Goal: Task Accomplishment & Management: Manage account settings

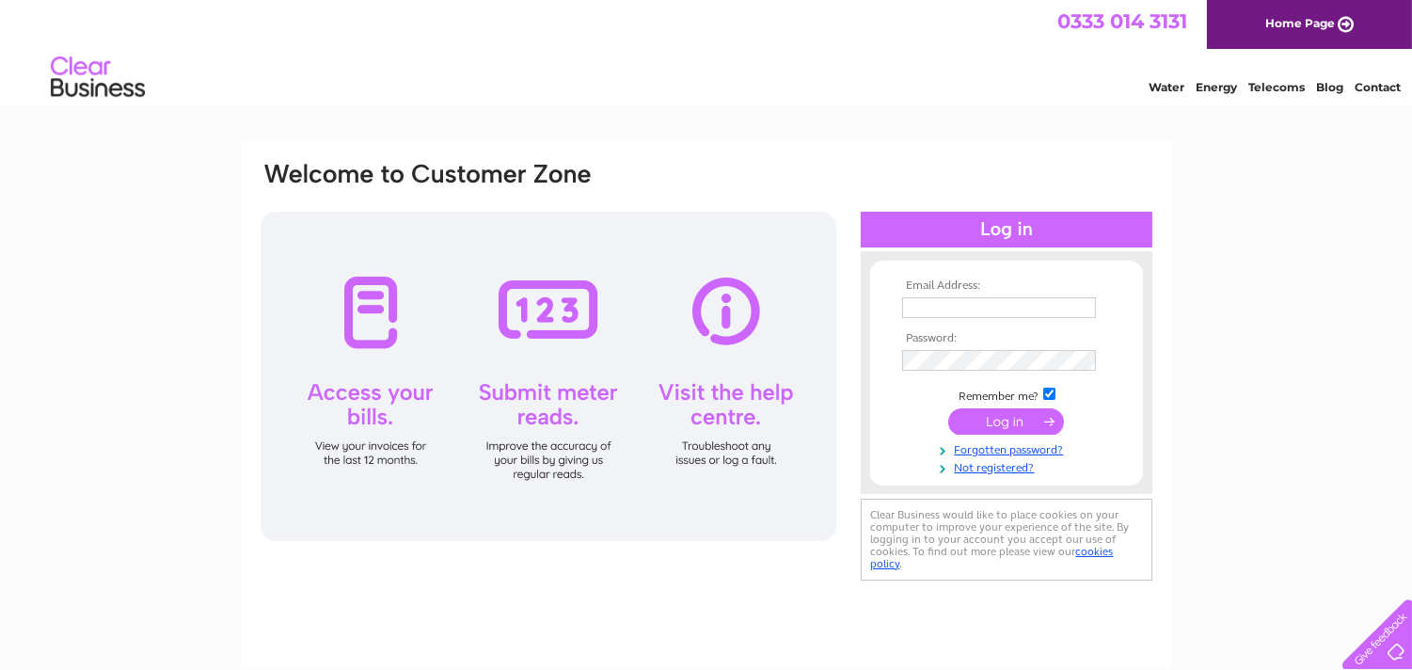
type input "abbeypharmacy82@gmail.com"
click at [994, 429] on input "submit" at bounding box center [1006, 421] width 116 height 26
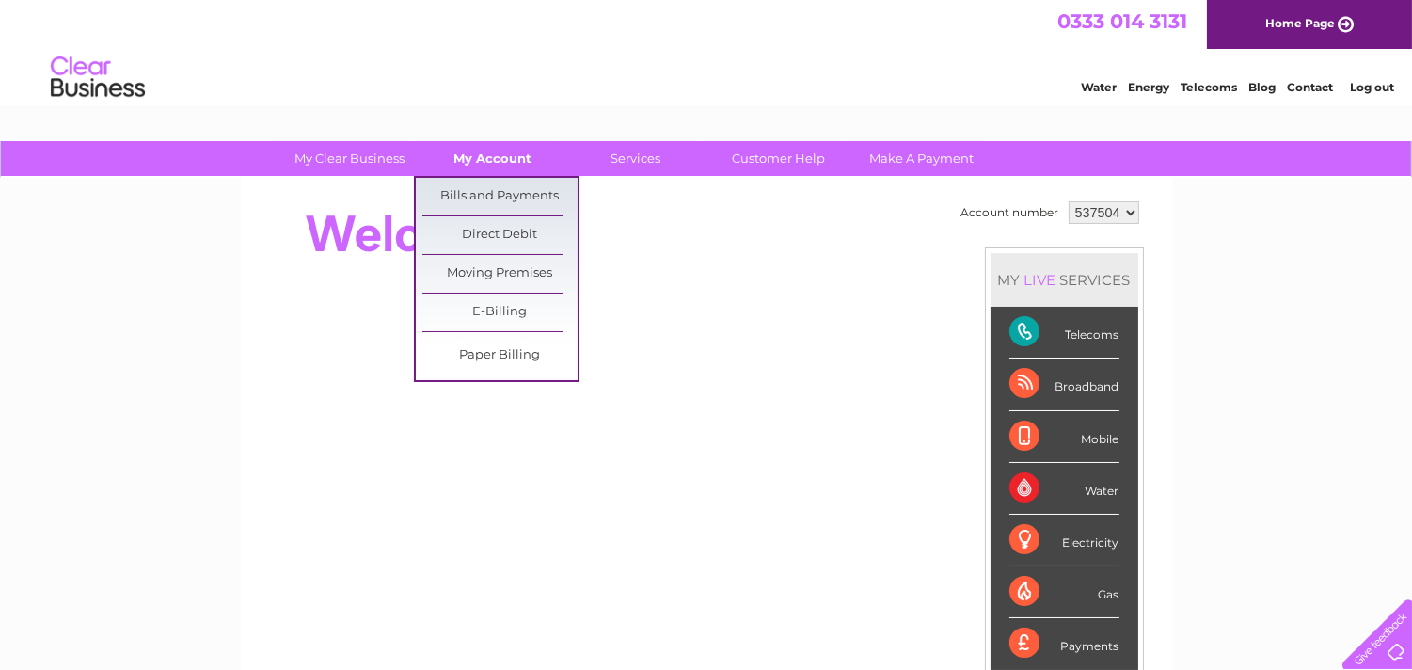
click at [504, 156] on link "My Account" at bounding box center [492, 158] width 155 height 35
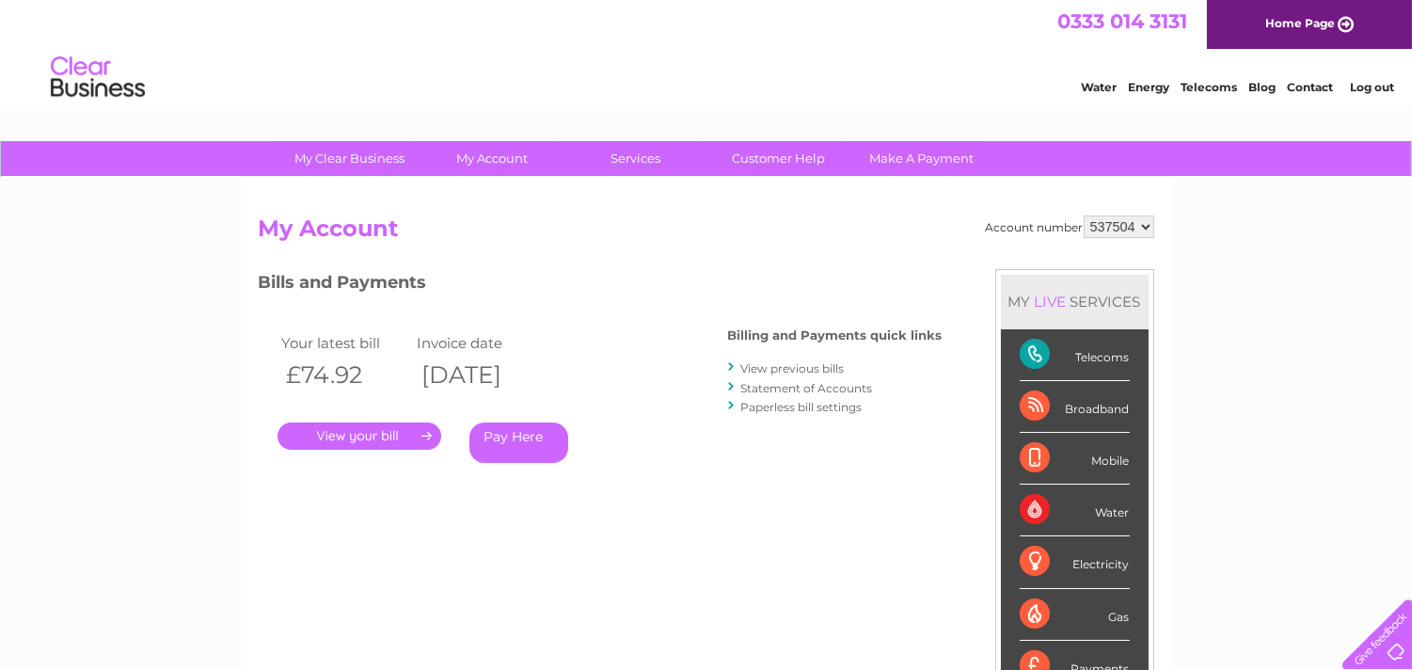
click at [790, 368] on link "View previous bills" at bounding box center [792, 368] width 103 height 14
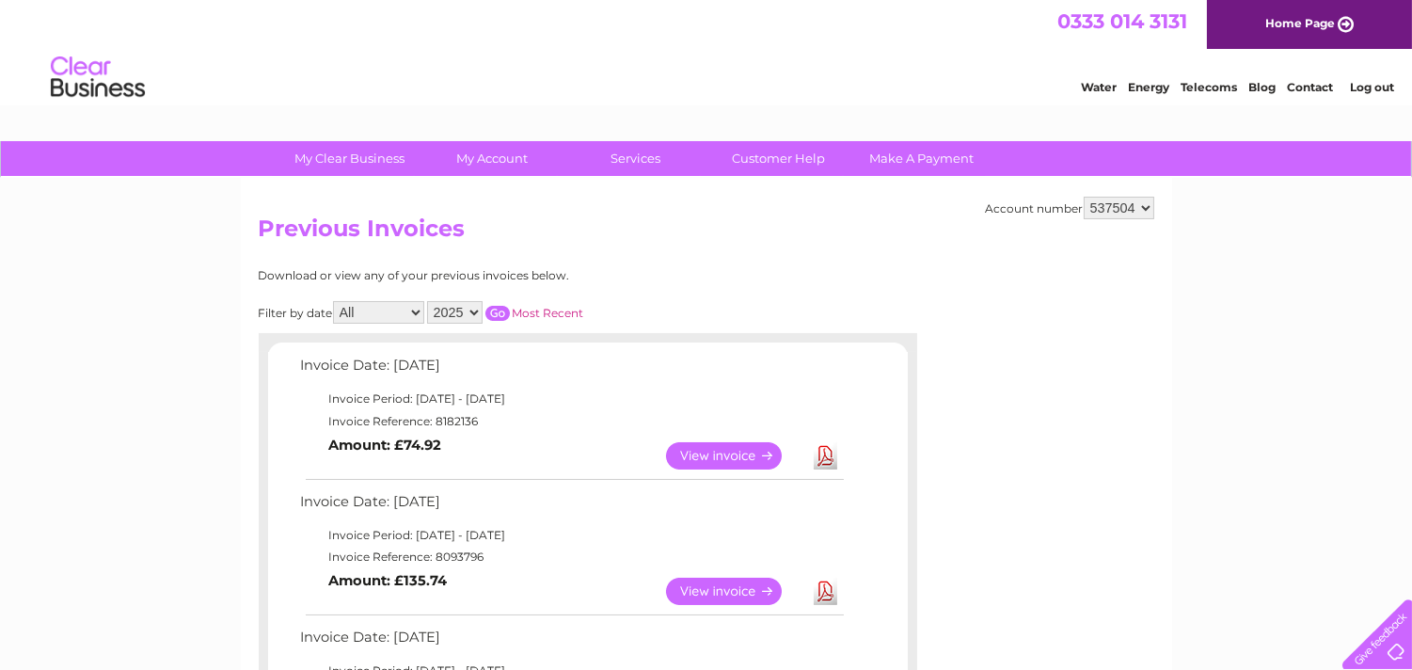
click at [712, 590] on link "View" at bounding box center [735, 590] width 138 height 27
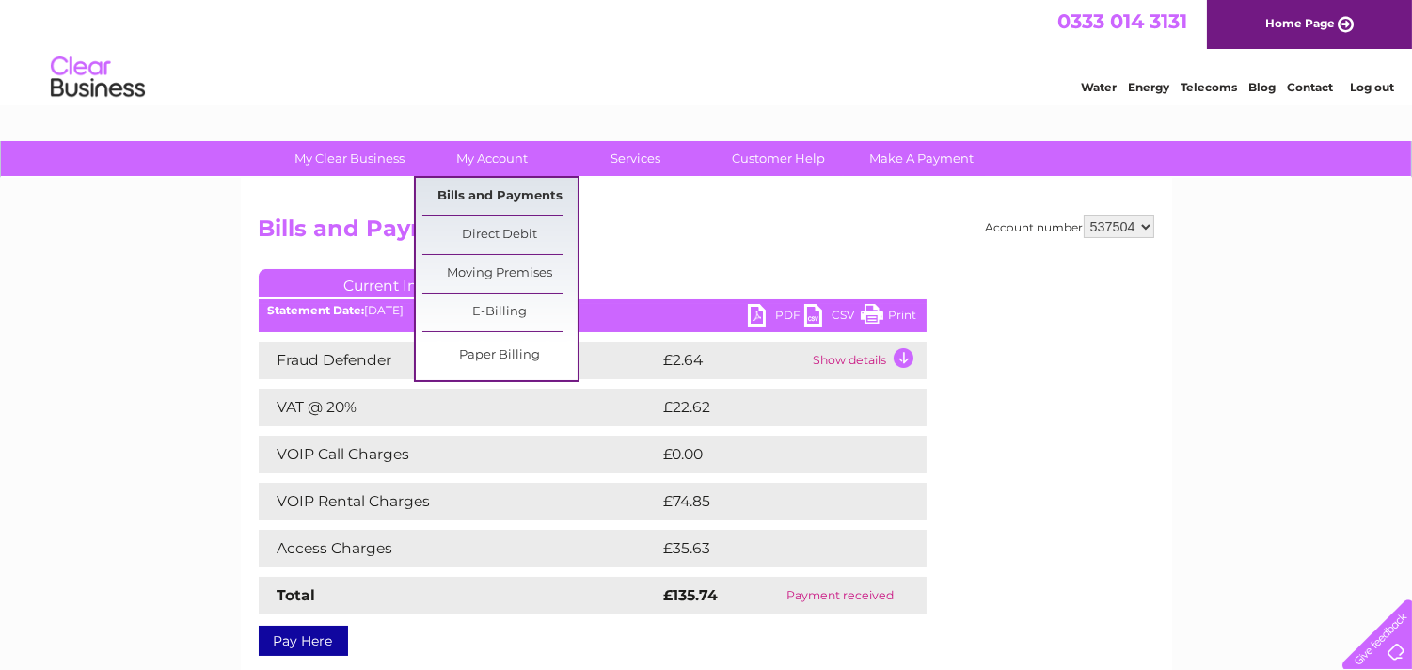
click at [513, 185] on link "Bills and Payments" at bounding box center [499, 197] width 155 height 38
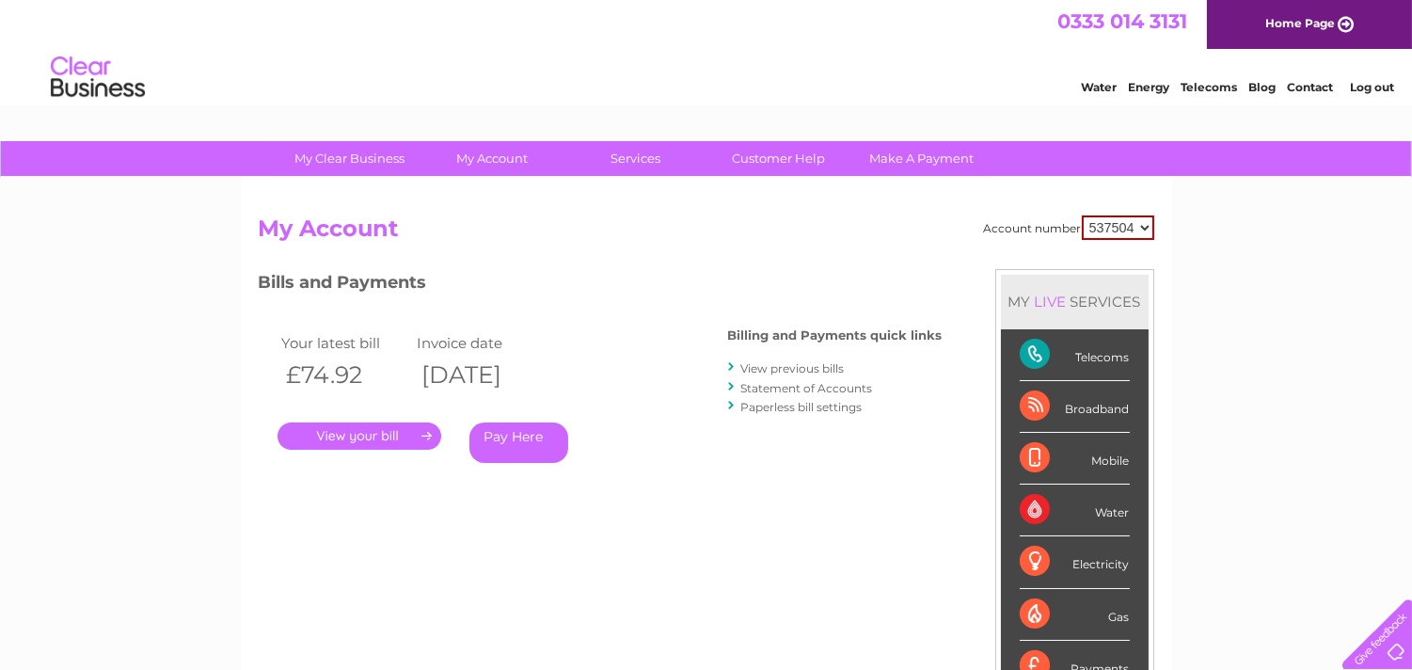
click at [1380, 86] on link "Log out" at bounding box center [1372, 87] width 44 height 14
